Goal: Information Seeking & Learning: Check status

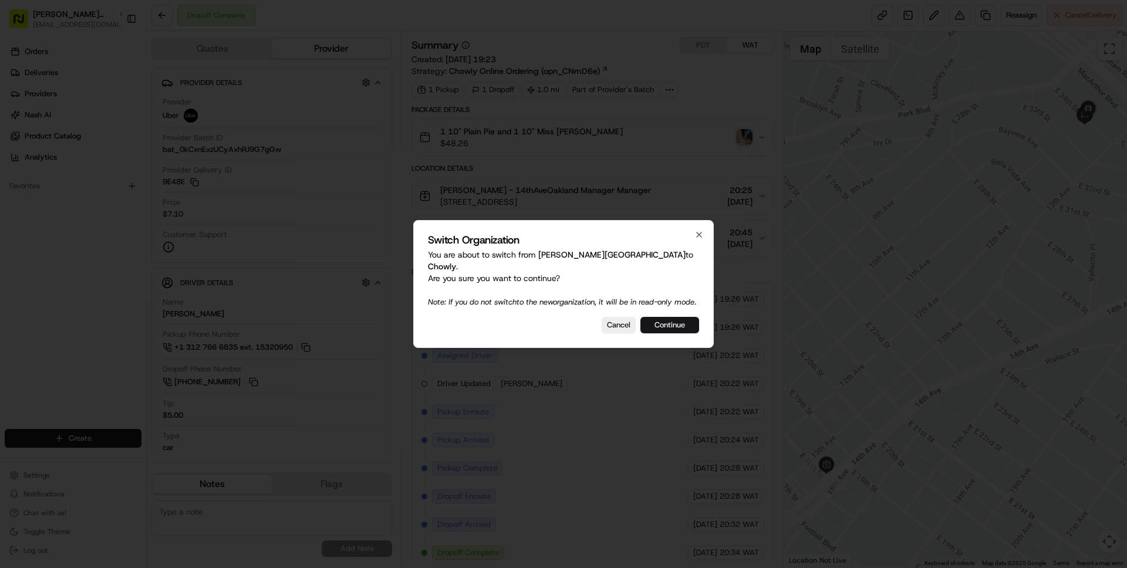
click at [664, 327] on button "Continue" at bounding box center [669, 325] width 59 height 16
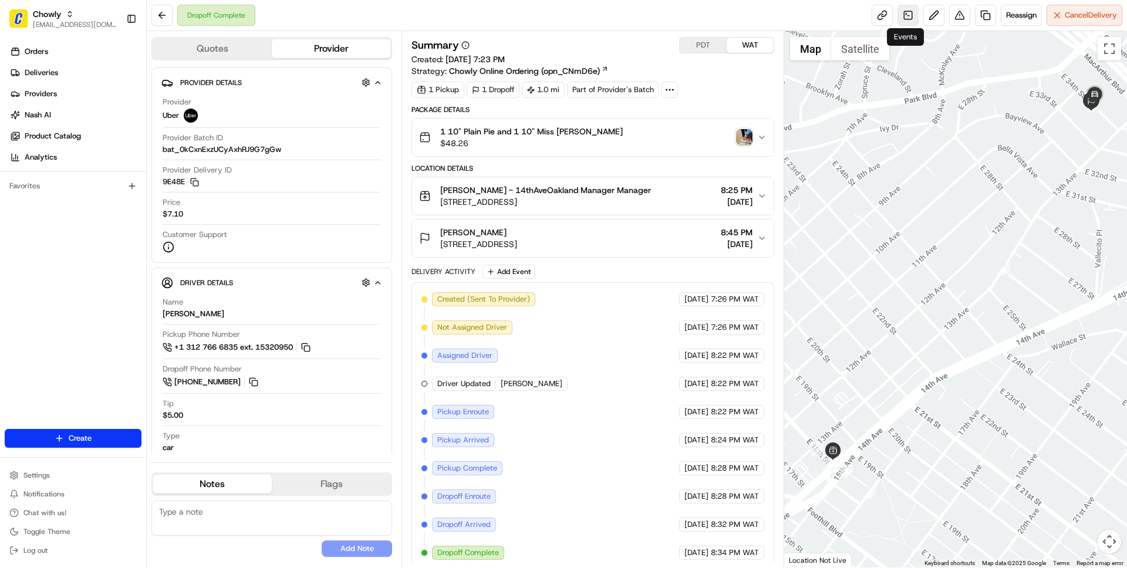
click at [909, 18] on link at bounding box center [907, 15] width 21 height 21
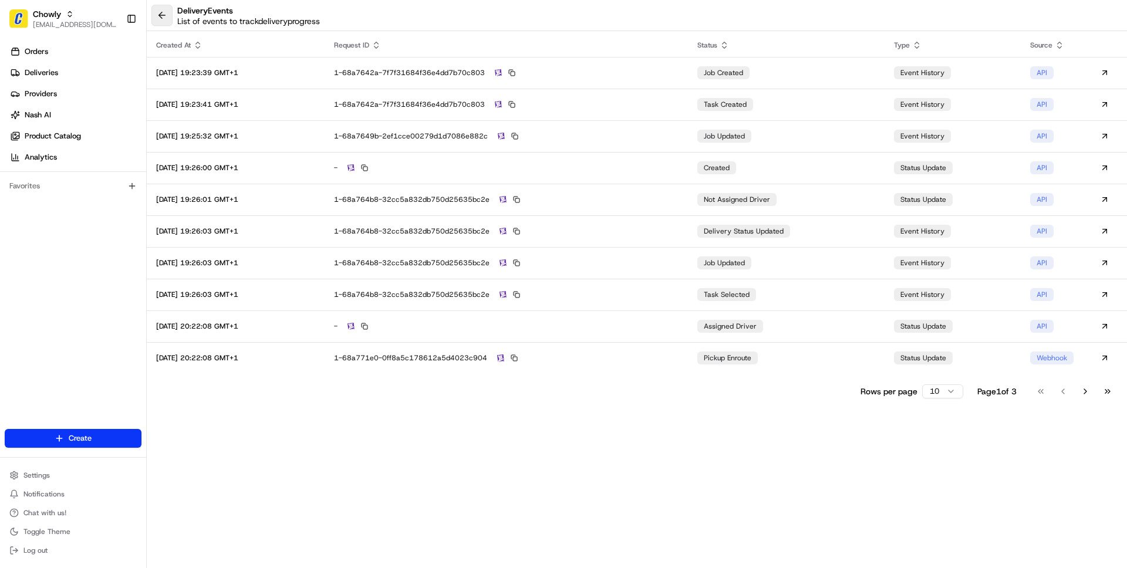
click at [161, 18] on button at bounding box center [161, 15] width 21 height 21
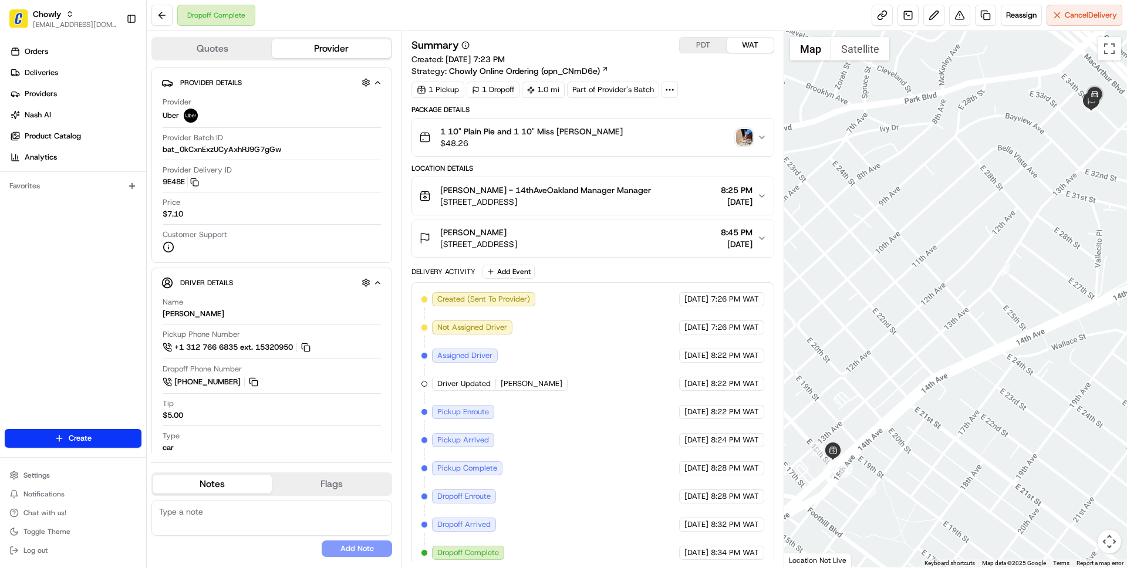
click at [745, 126] on div "1 10" Plain Pie and 1 10" Miss Piggy $48.26" at bounding box center [587, 137] width 337 height 23
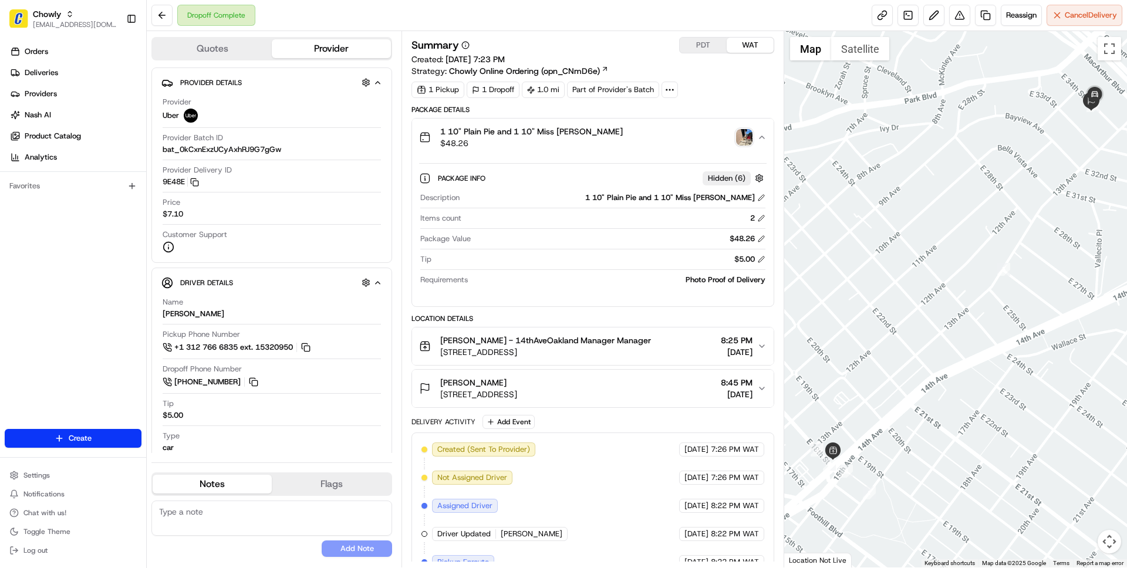
click at [743, 133] on img "button" at bounding box center [744, 137] width 16 height 16
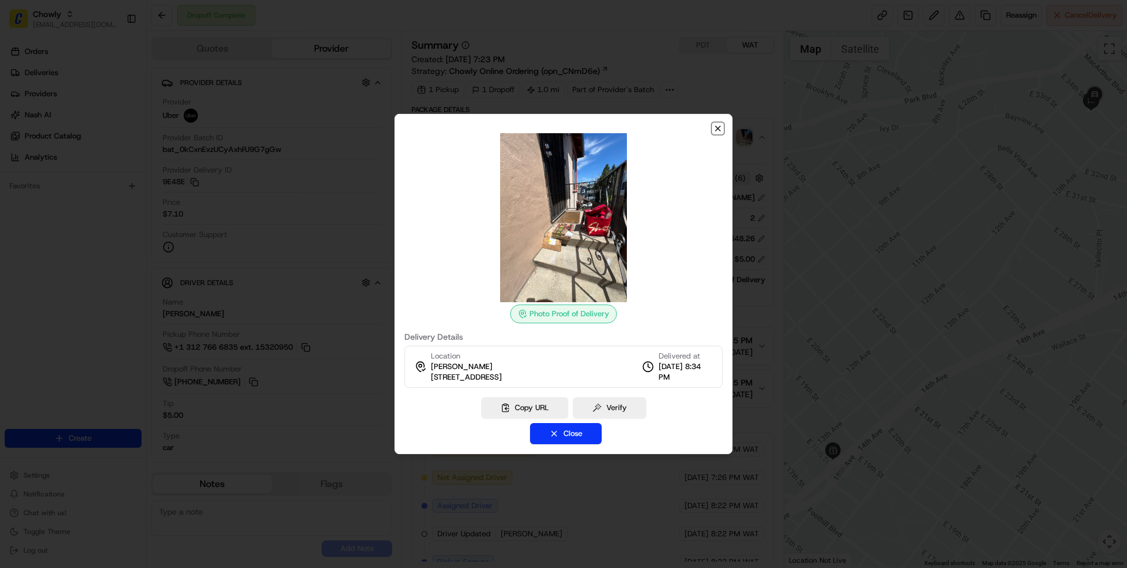
click at [719, 128] on icon "button" at bounding box center [717, 128] width 9 height 9
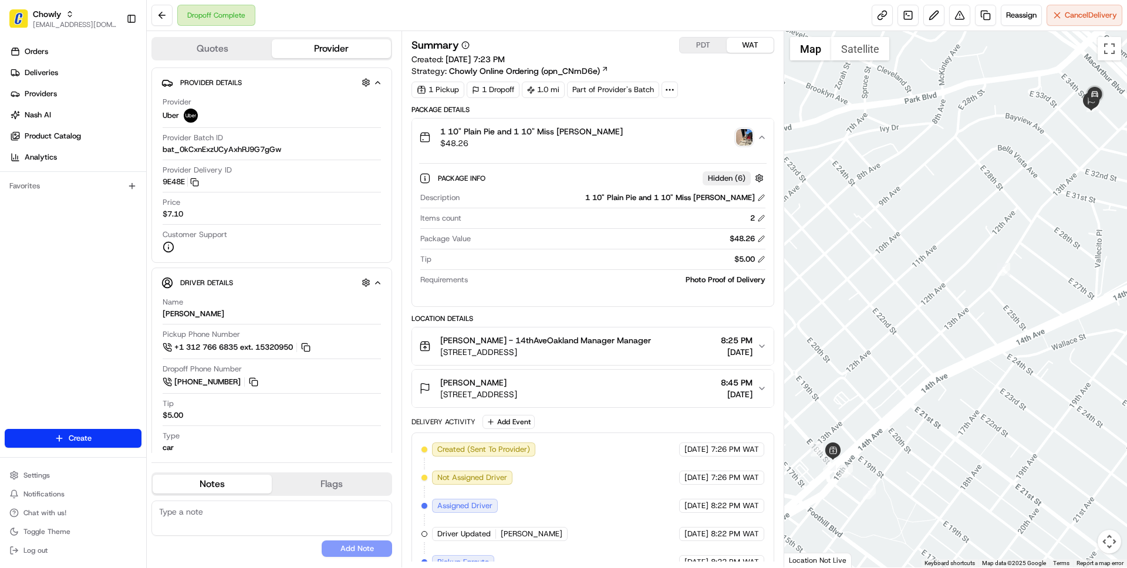
click at [651, 134] on div "1 10" Plain Pie and 1 10" Miss Piggy $48.26" at bounding box center [587, 137] width 337 height 23
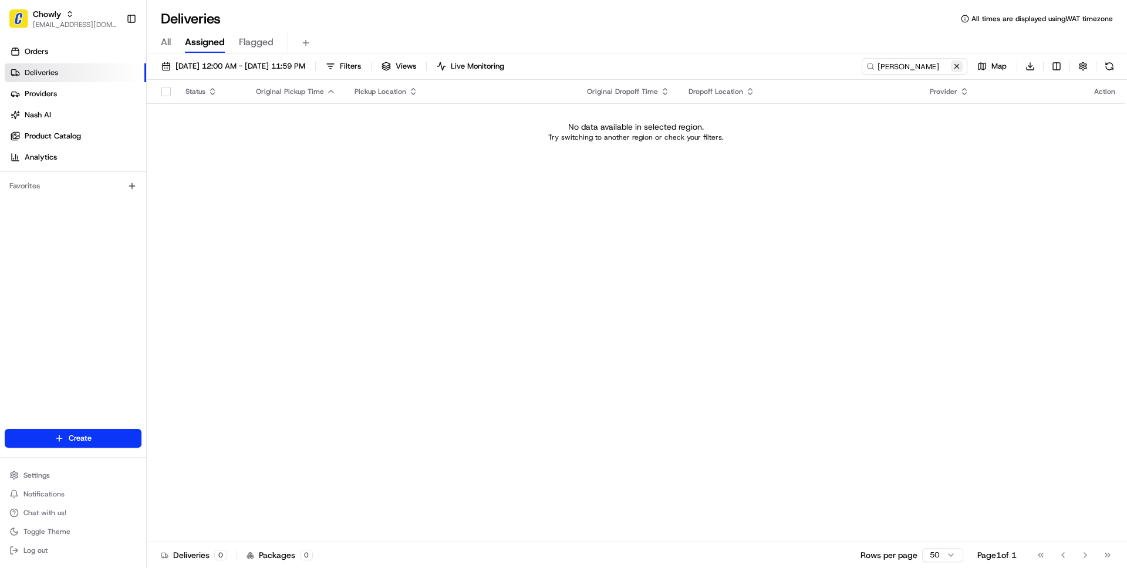
click at [845, 67] on button at bounding box center [957, 66] width 12 height 12
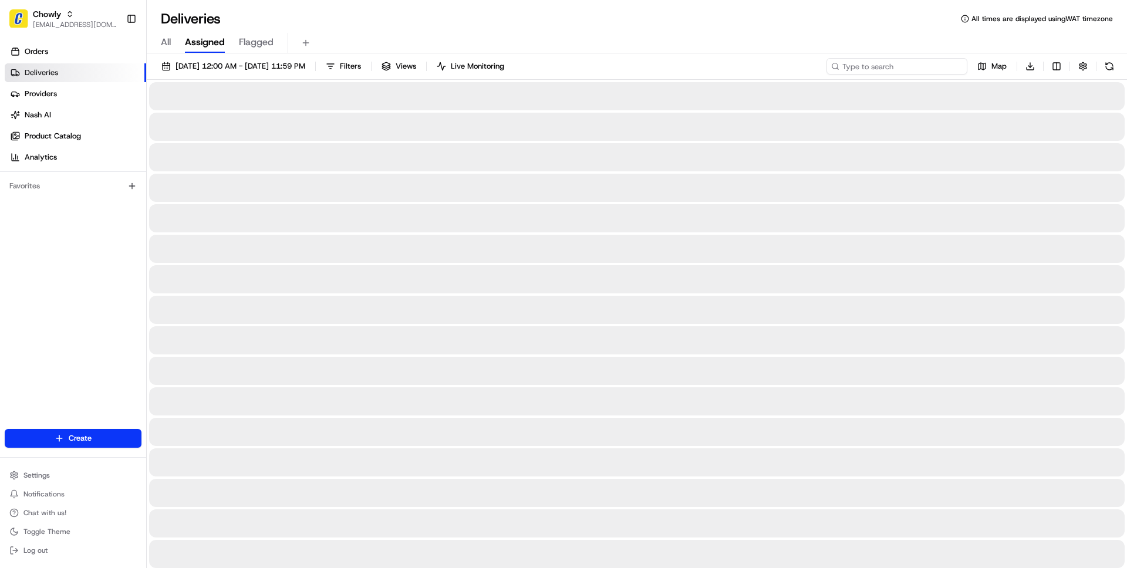
click at [845, 70] on input at bounding box center [896, 66] width 141 height 16
paste input "[PERSON_NAME]"
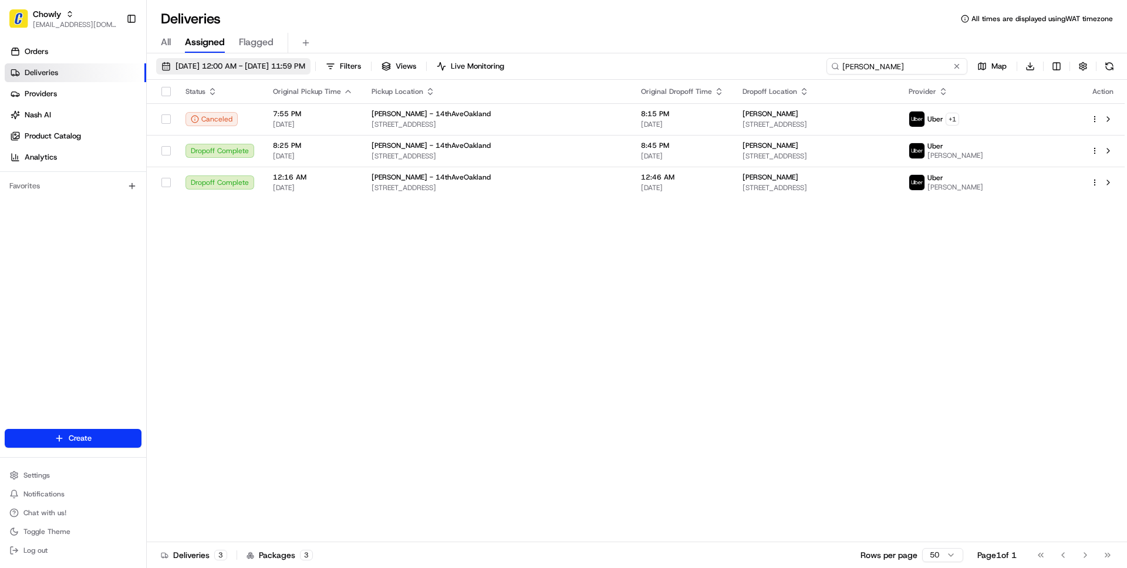
type input "[PERSON_NAME]"
click at [292, 65] on span "07/01/2025 12:00 AM - 08/22/2025 11:59 PM" at bounding box center [240, 66] width 130 height 11
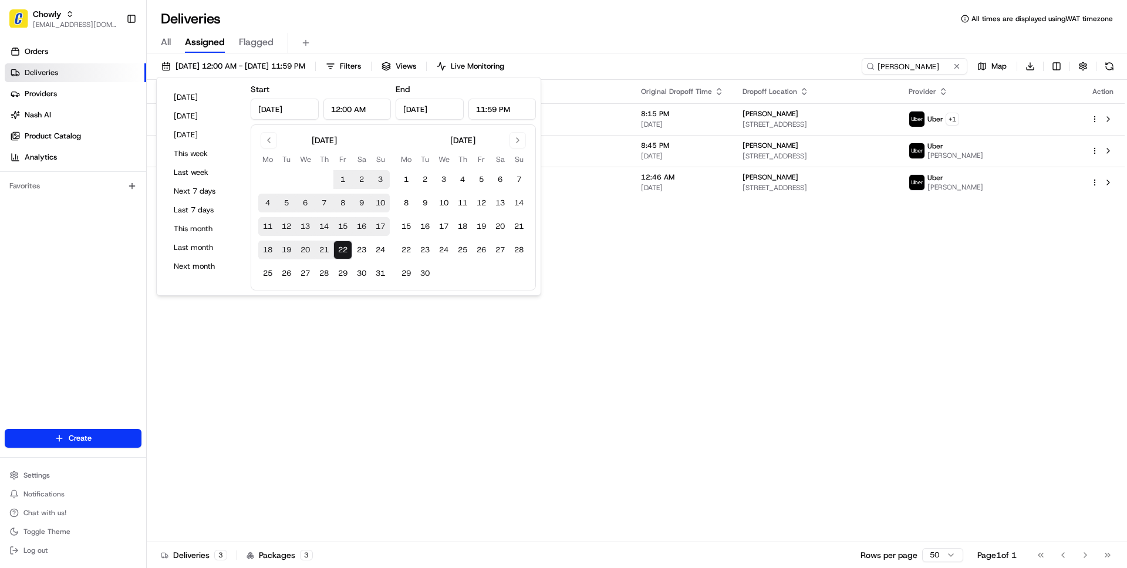
click at [460, 26] on div "Deliveries All times are displayed using WAT timezone" at bounding box center [637, 18] width 980 height 19
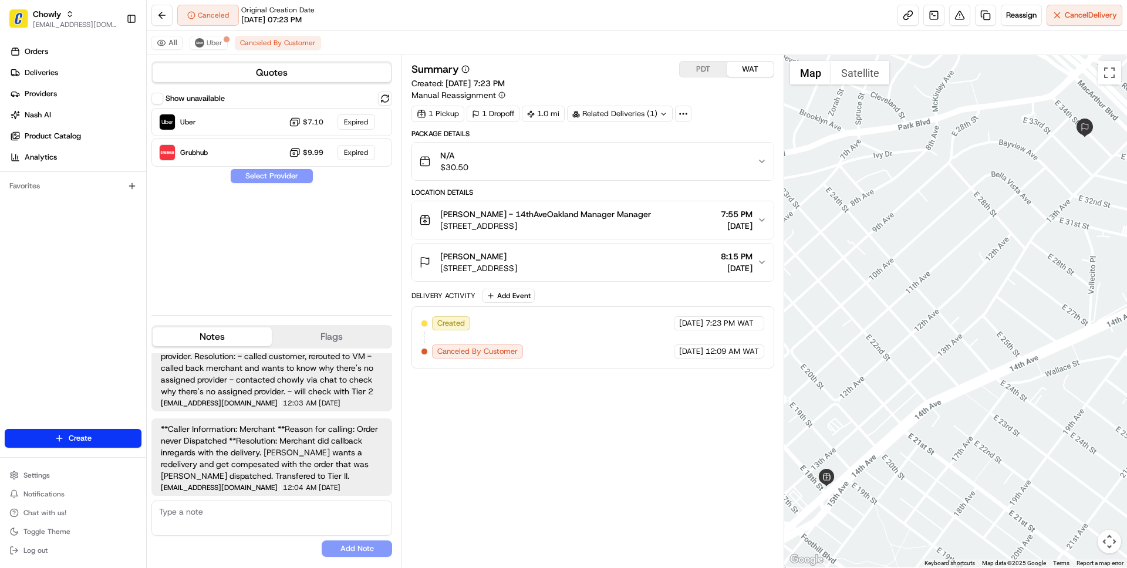
click at [480, 272] on span "[STREET_ADDRESS]" at bounding box center [478, 268] width 77 height 12
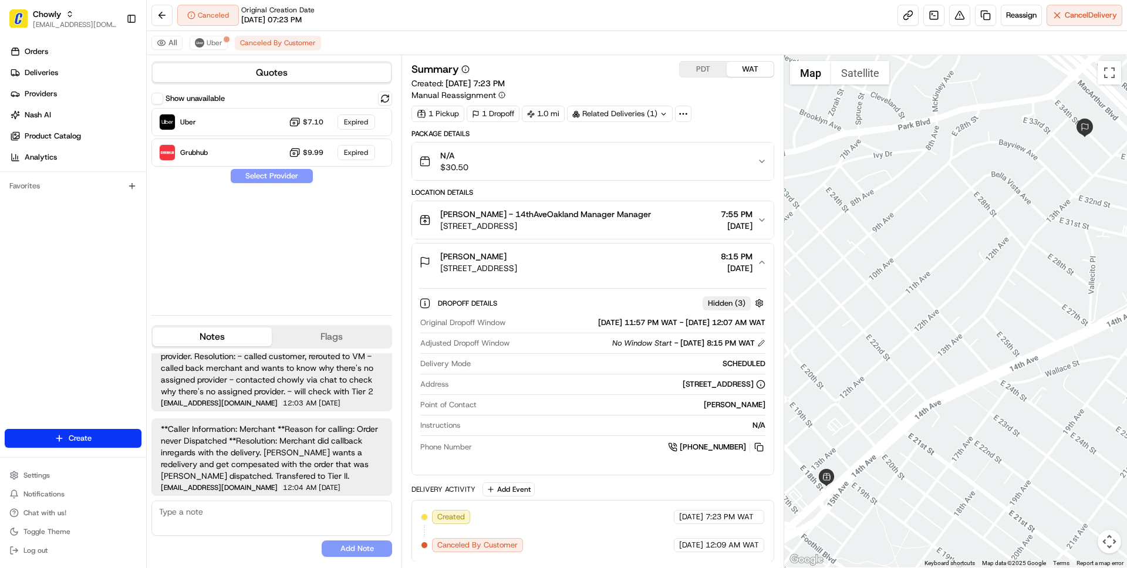
click at [727, 407] on div "[PERSON_NAME]" at bounding box center [622, 405] width 283 height 11
click at [731, 407] on div "[PERSON_NAME]" at bounding box center [622, 405] width 283 height 11
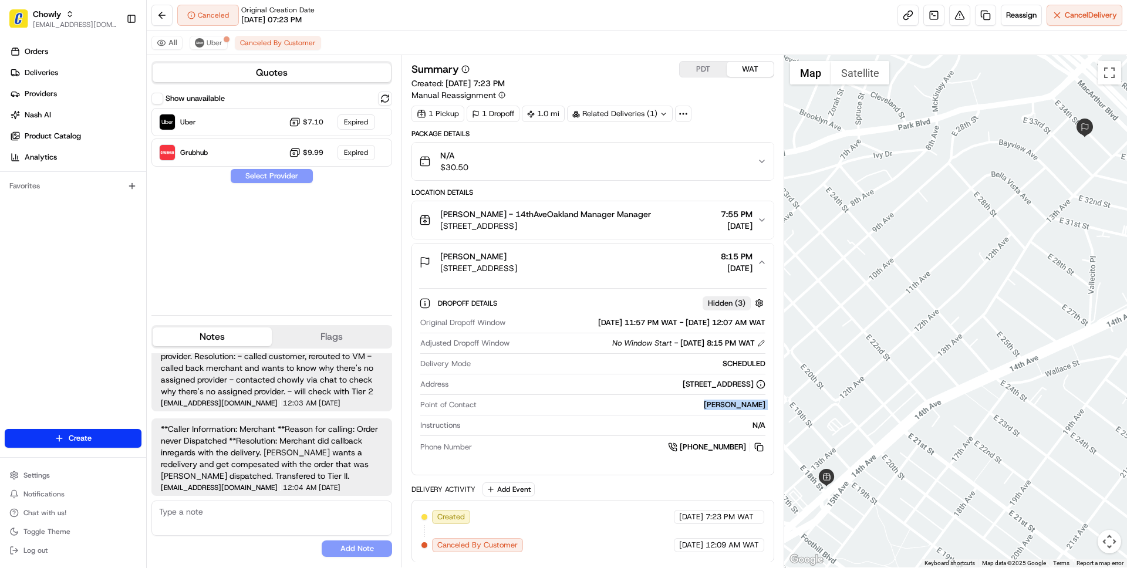
drag, startPoint x: 731, startPoint y: 407, endPoint x: 760, endPoint y: 413, distance: 29.4
click at [760, 413] on div "Point of Contact [PERSON_NAME]" at bounding box center [592, 408] width 345 height 16
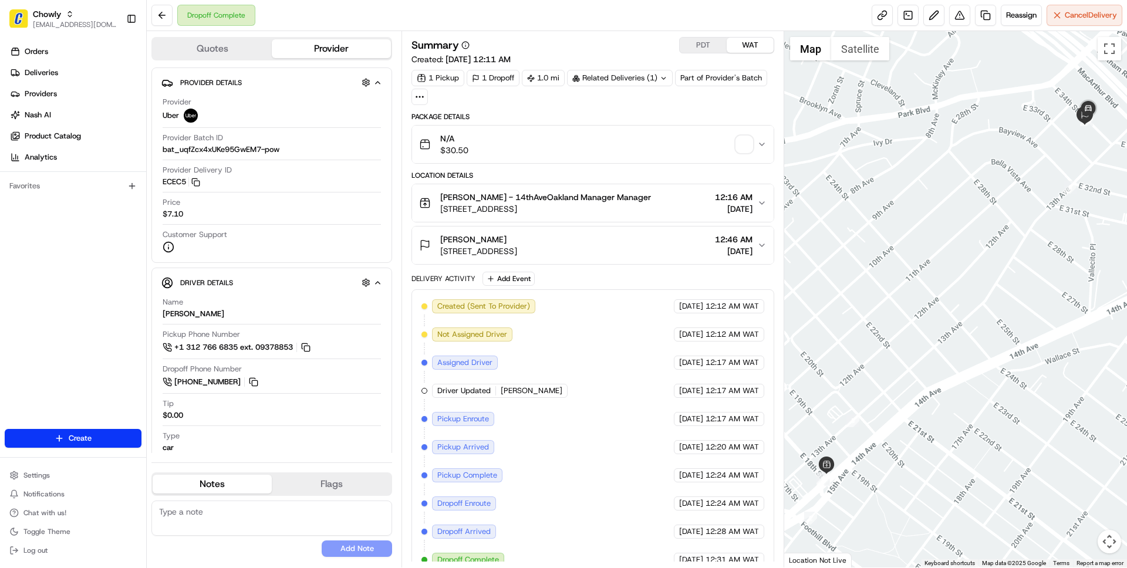
scroll to position [15, 0]
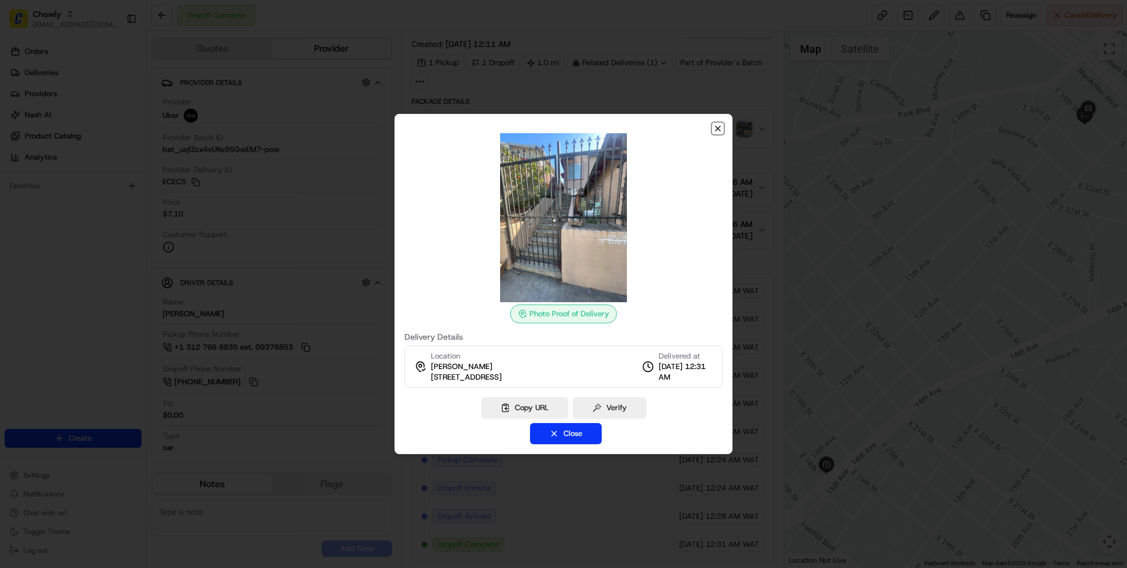
click at [717, 129] on icon "button" at bounding box center [717, 128] width 9 height 9
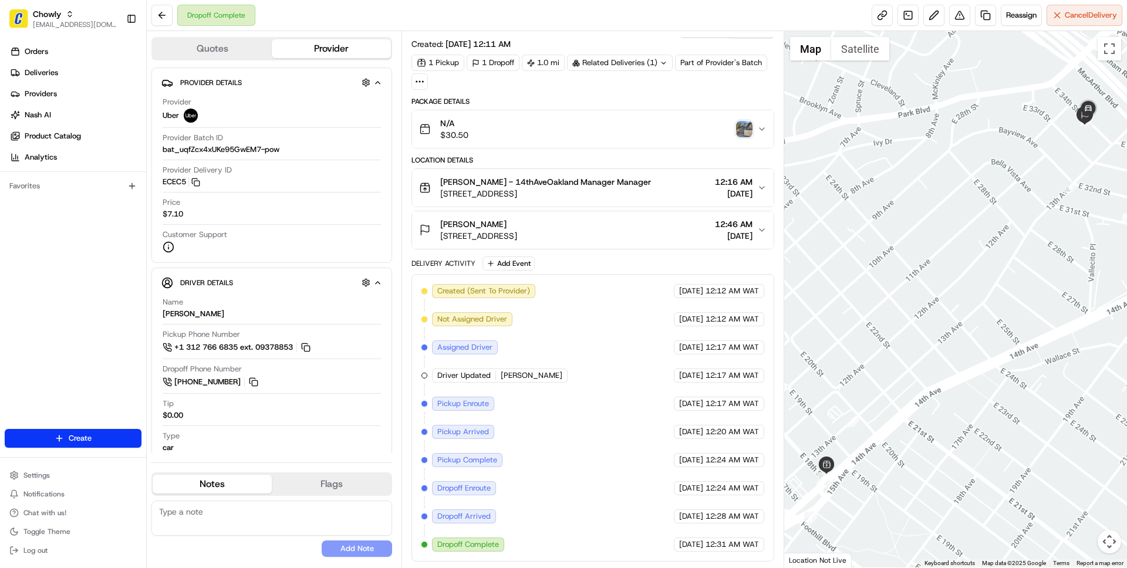
scroll to position [0, 0]
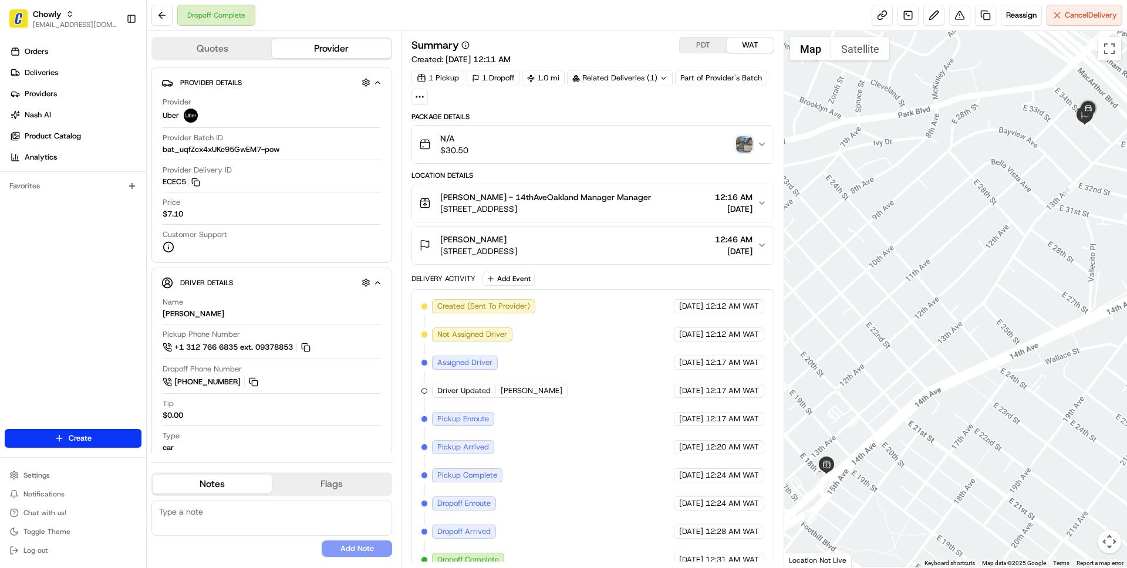
click at [534, 148] on div "N/A $30.50" at bounding box center [587, 144] width 337 height 23
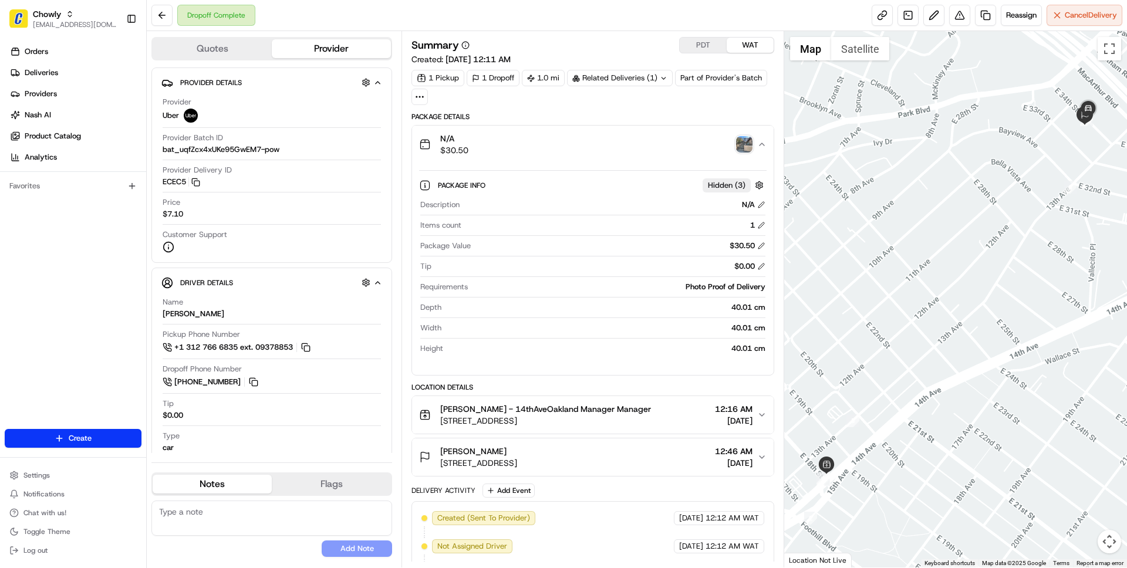
click at [534, 148] on div "N/A $30.50" at bounding box center [587, 144] width 337 height 23
